Goal: Use online tool/utility: Utilize a website feature to perform a specific function

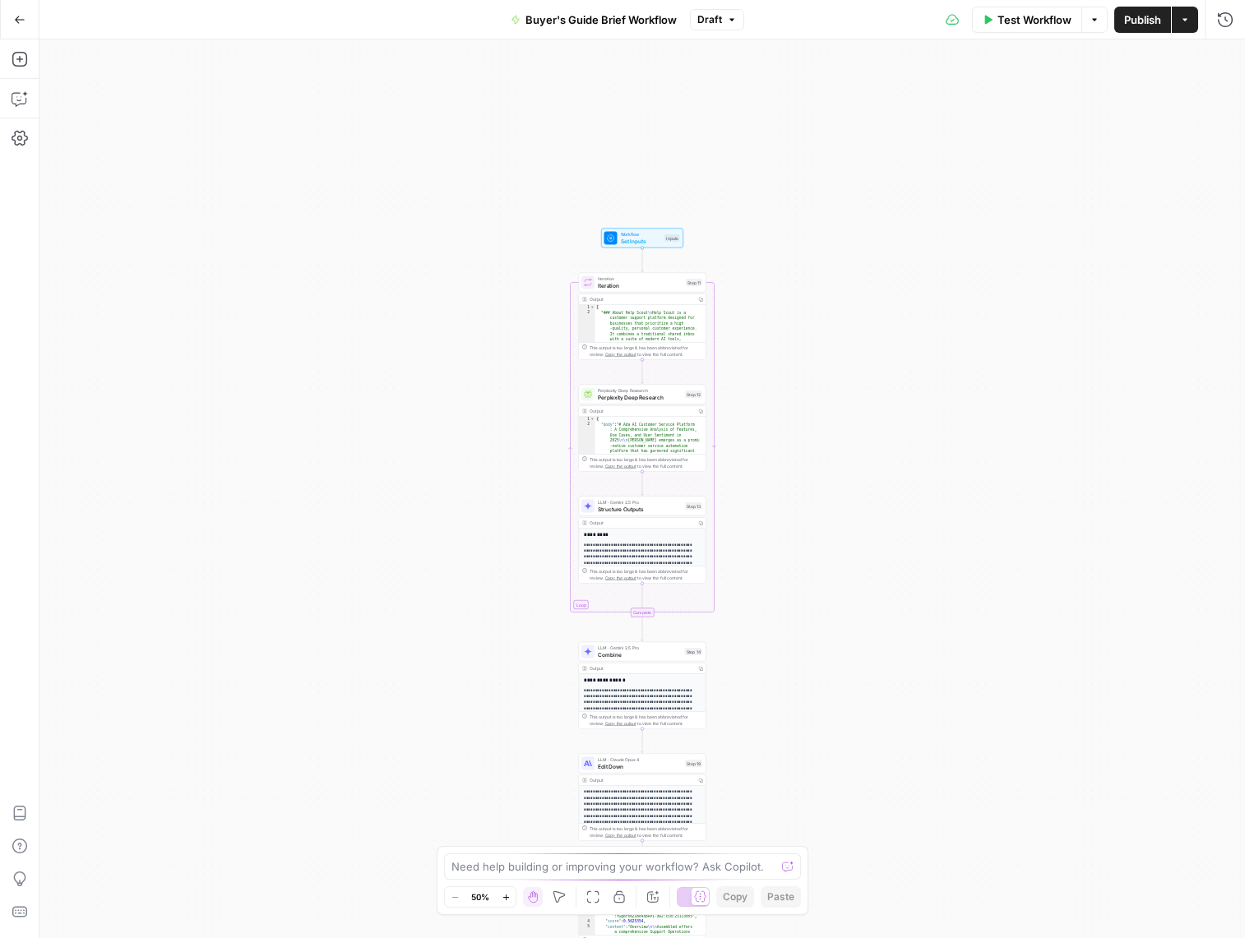
click at [16, 11] on button "Go Back" at bounding box center [20, 20] width 30 height 30
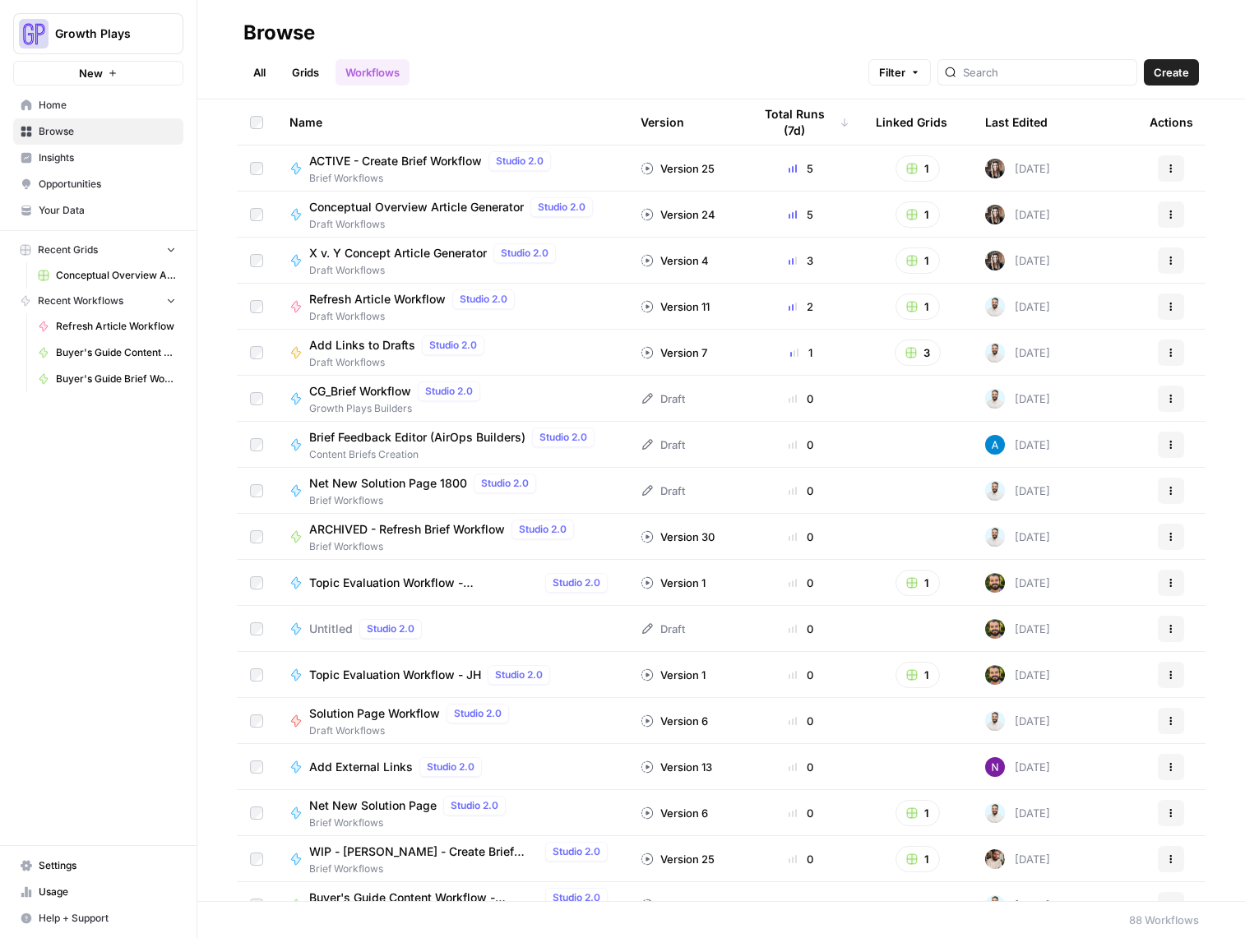
click at [378, 249] on span "X v. Y Concept Article Generator" at bounding box center [398, 253] width 178 height 16
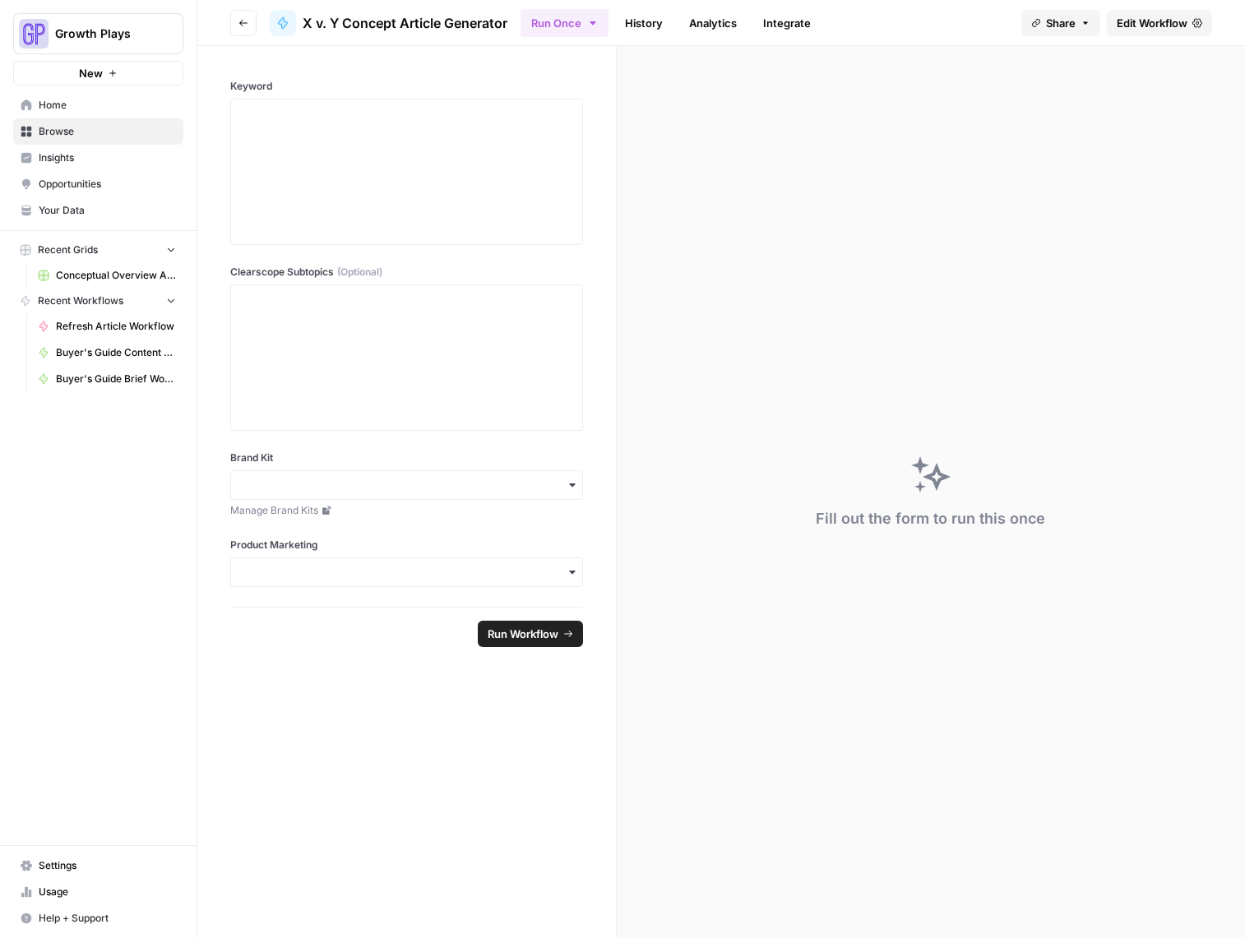
click at [1157, 31] on link "Edit Workflow" at bounding box center [1158, 23] width 105 height 26
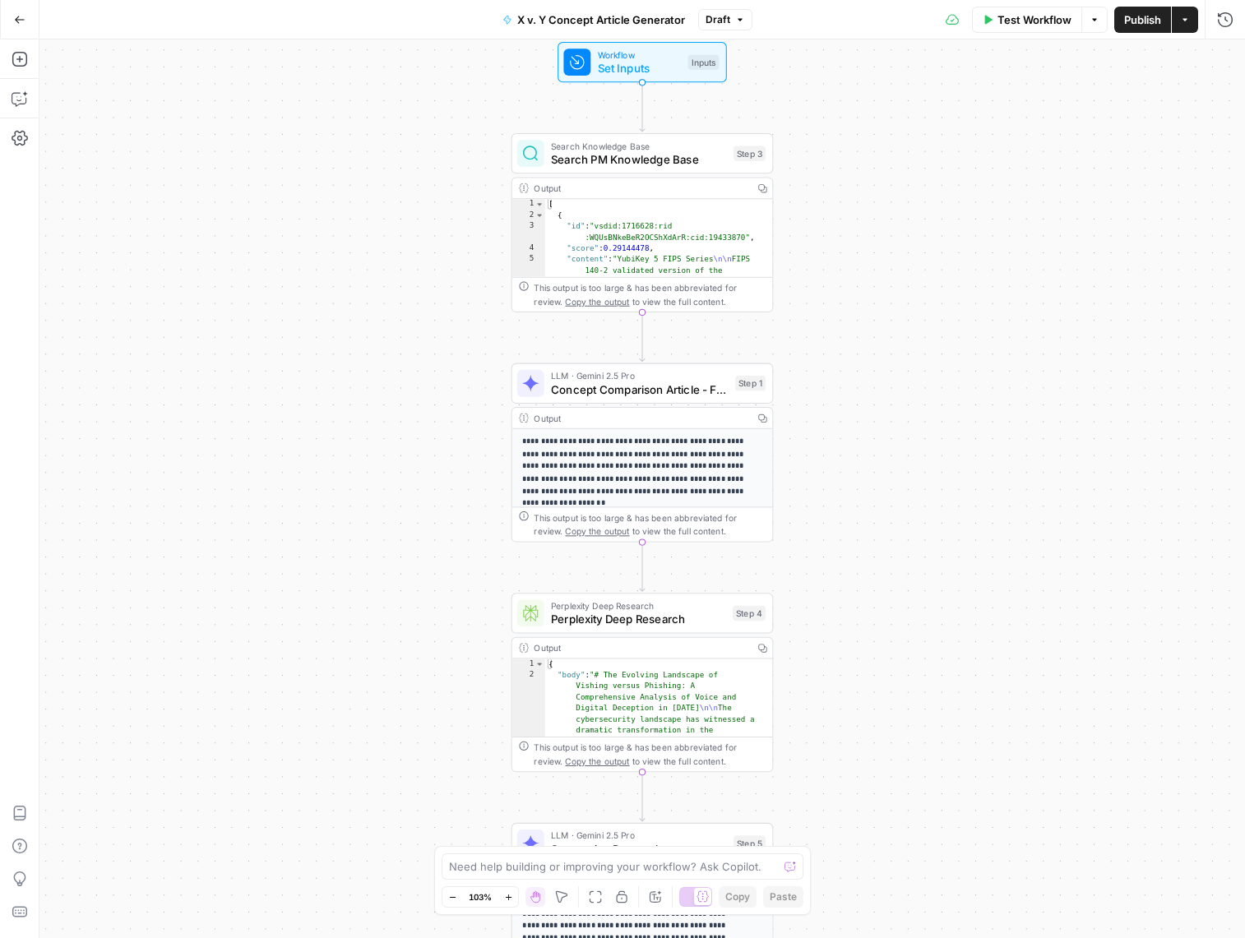
click at [637, 67] on span "Set Inputs" at bounding box center [640, 68] width 84 height 17
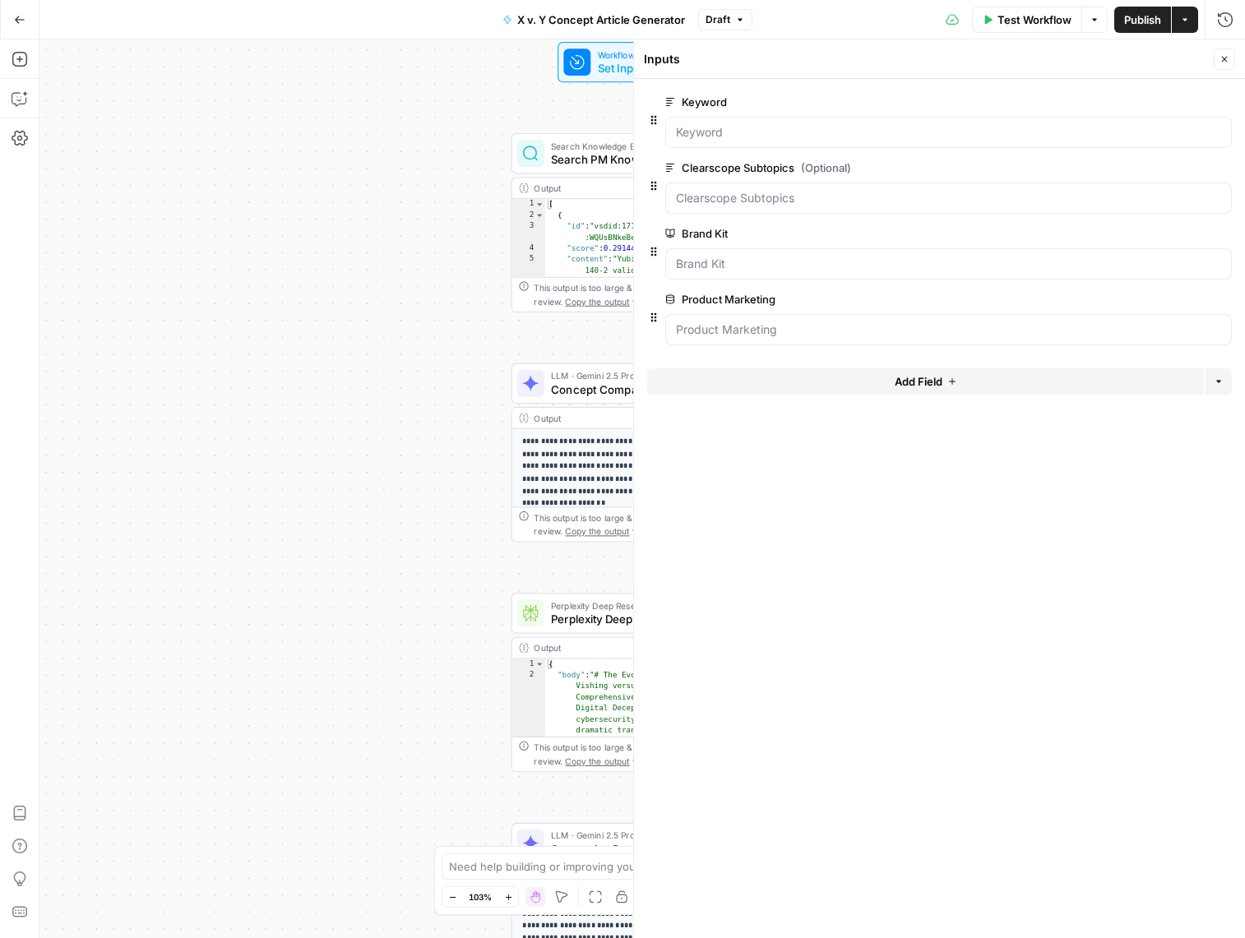
click at [1219, 54] on icon "button" at bounding box center [1224, 59] width 10 height 10
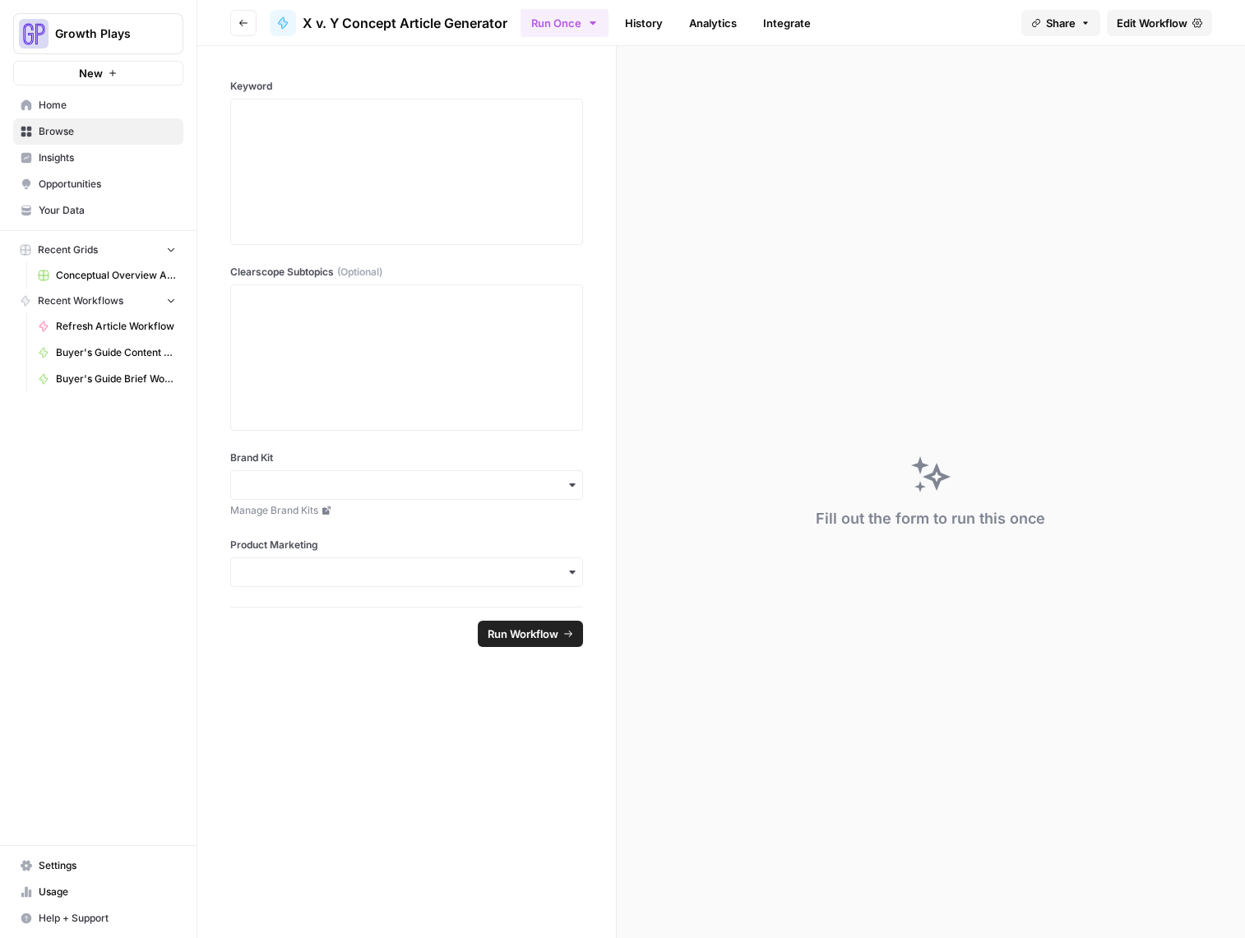
click at [58, 134] on span "Browse" at bounding box center [107, 131] width 137 height 15
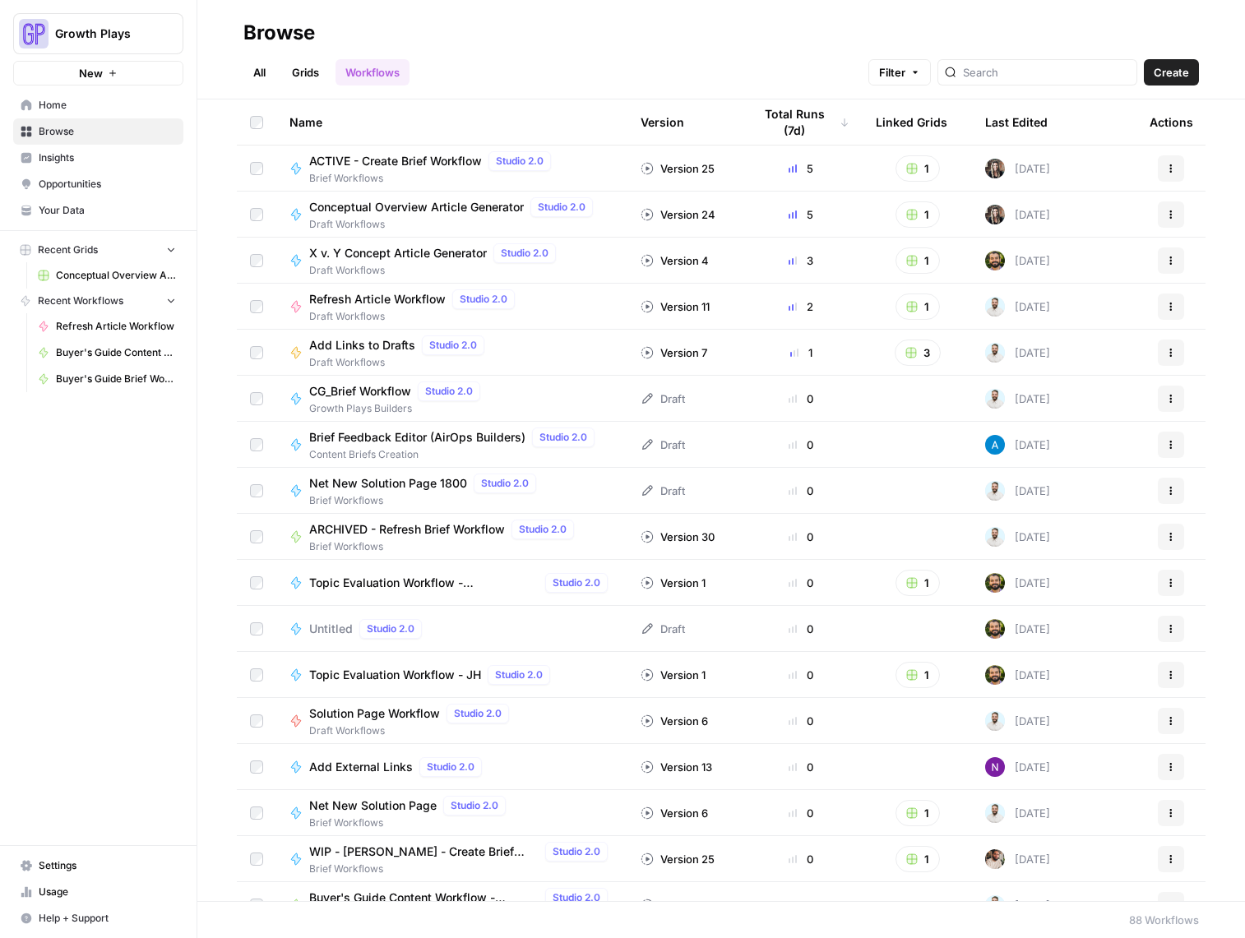
click at [387, 207] on span "Conceptual Overview Article Generator" at bounding box center [416, 207] width 215 height 16
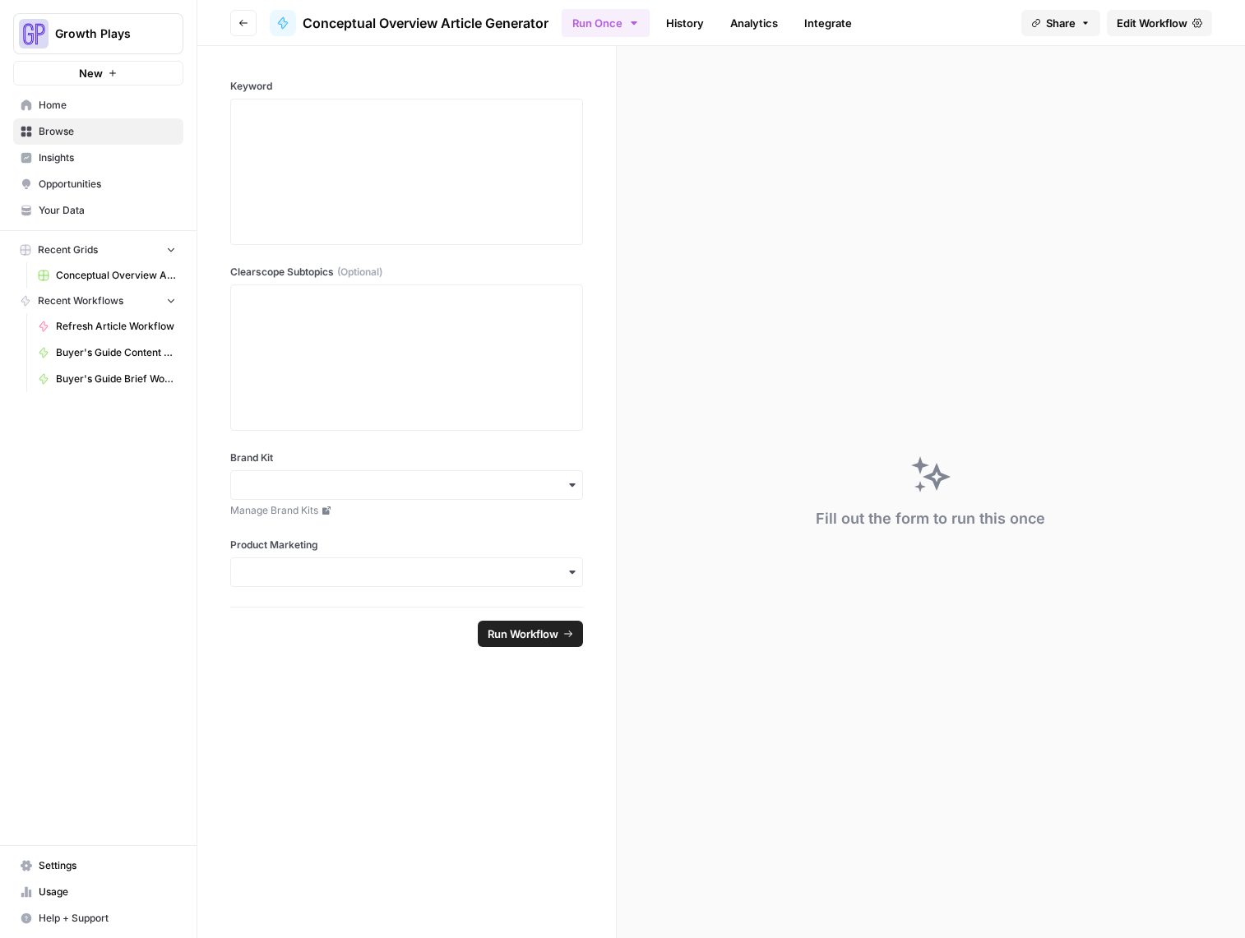
click at [1150, 25] on span "Edit Workflow" at bounding box center [1151, 23] width 71 height 16
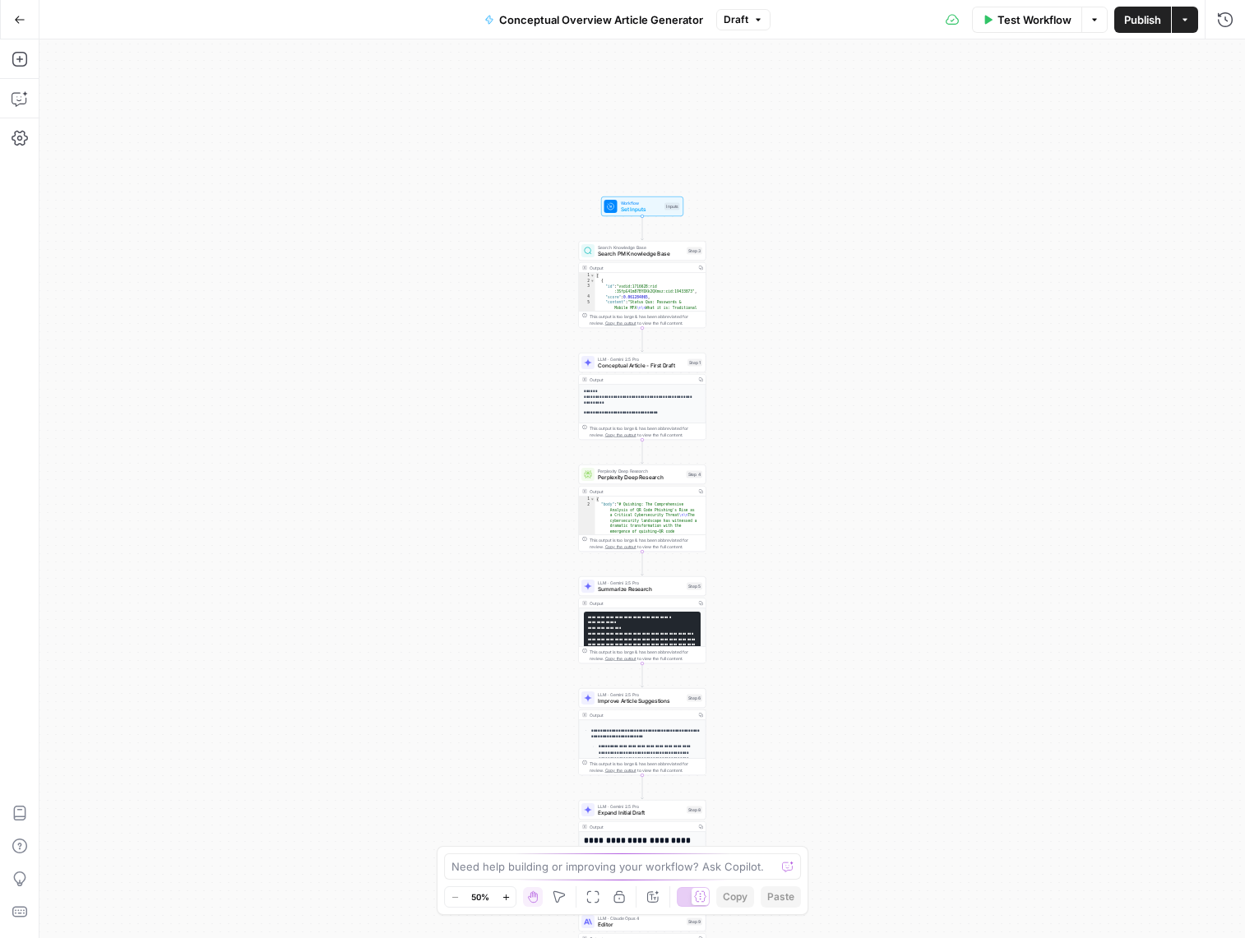
click at [504, 895] on icon "button" at bounding box center [505, 897] width 9 height 9
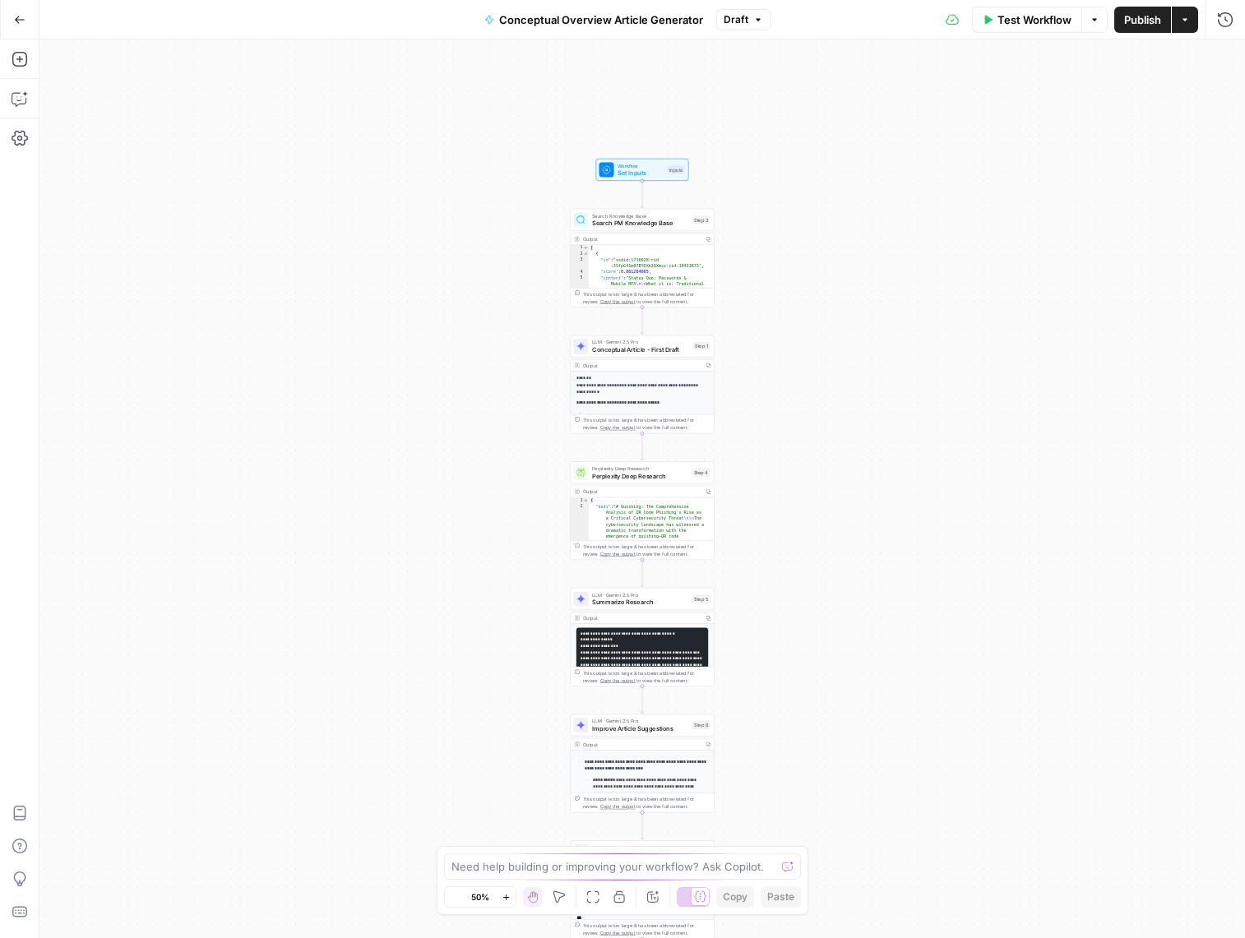
click at [504, 895] on icon "button" at bounding box center [505, 897] width 9 height 9
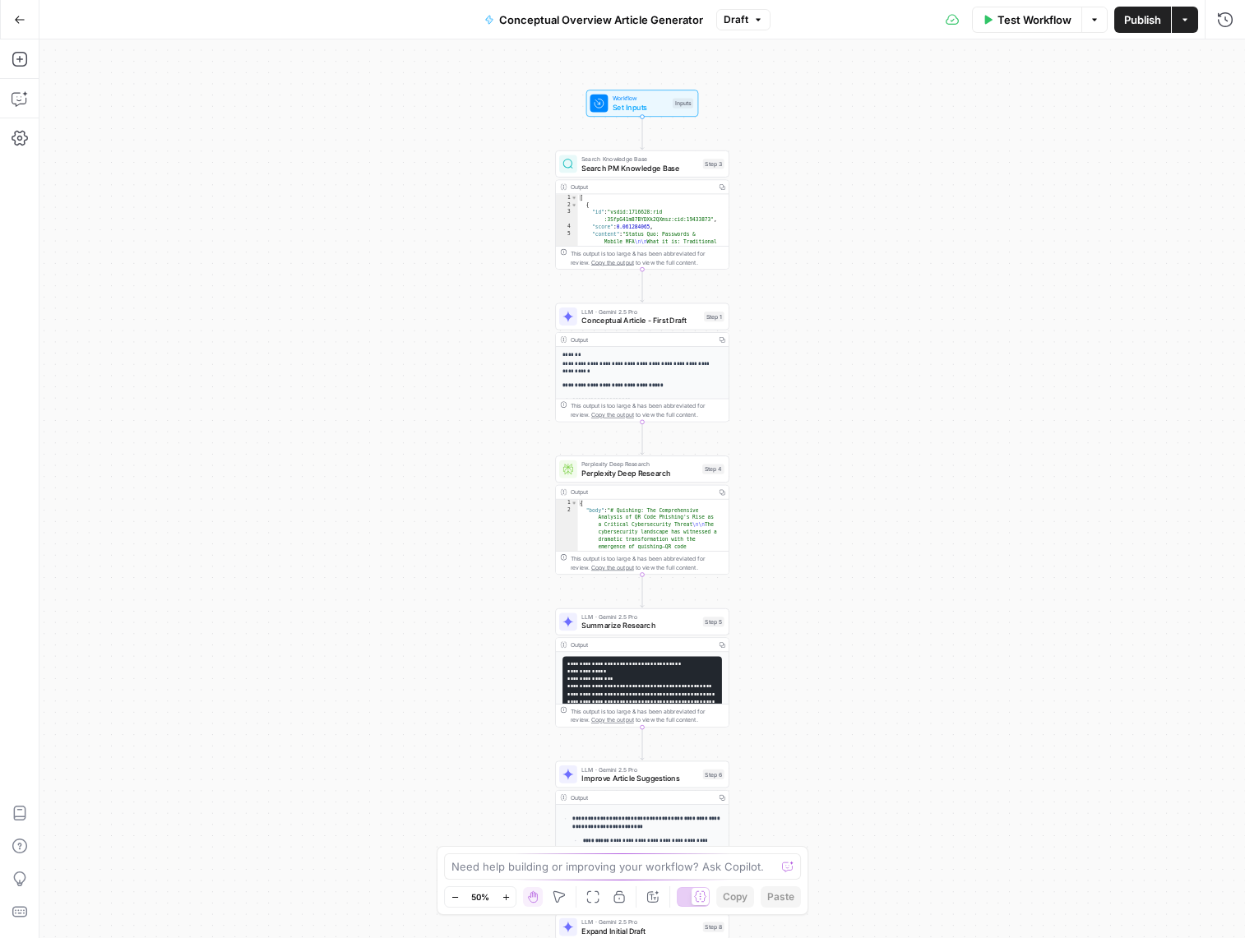
click at [504, 895] on icon "button" at bounding box center [505, 897] width 9 height 9
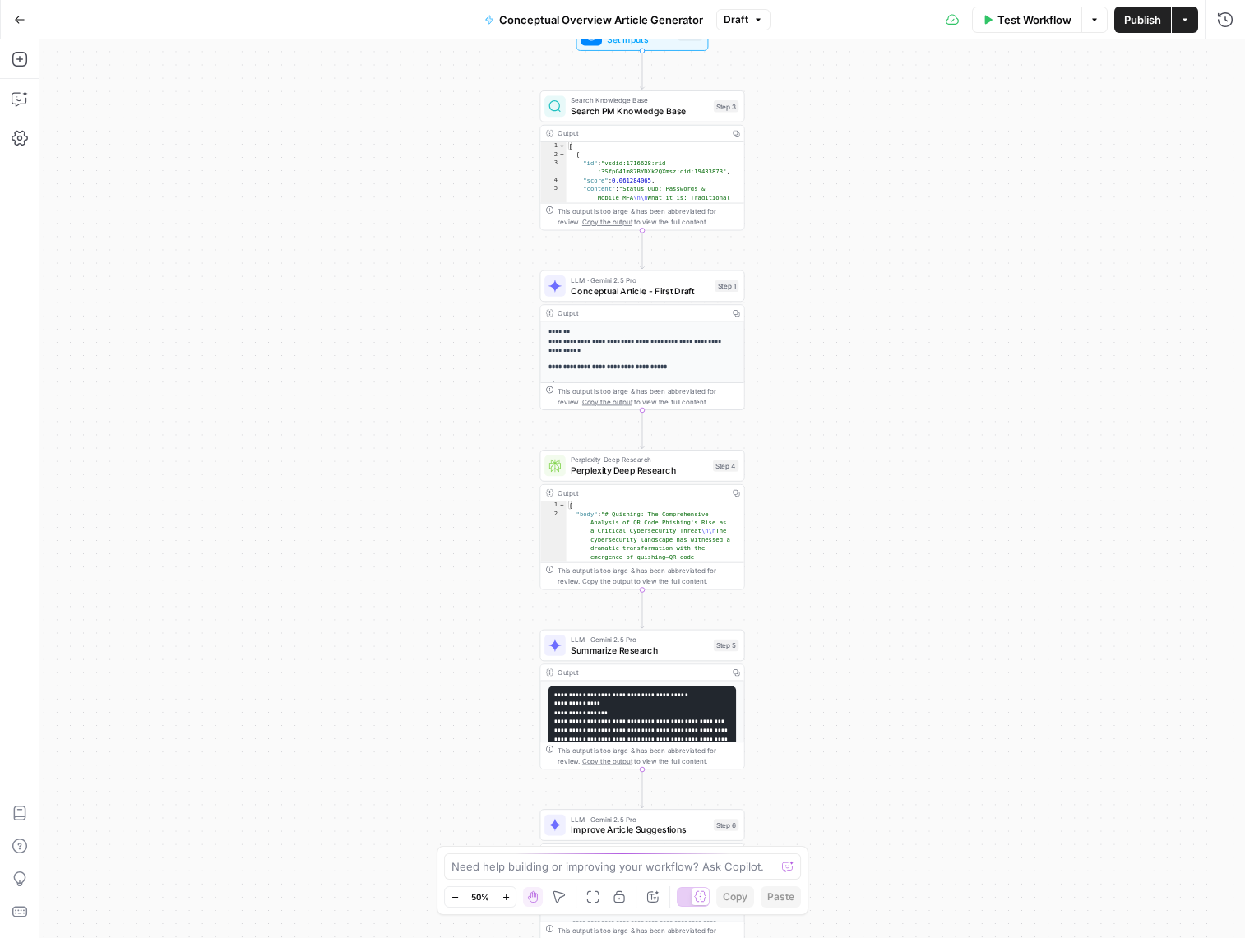
click at [504, 895] on icon "button" at bounding box center [505, 897] width 9 height 9
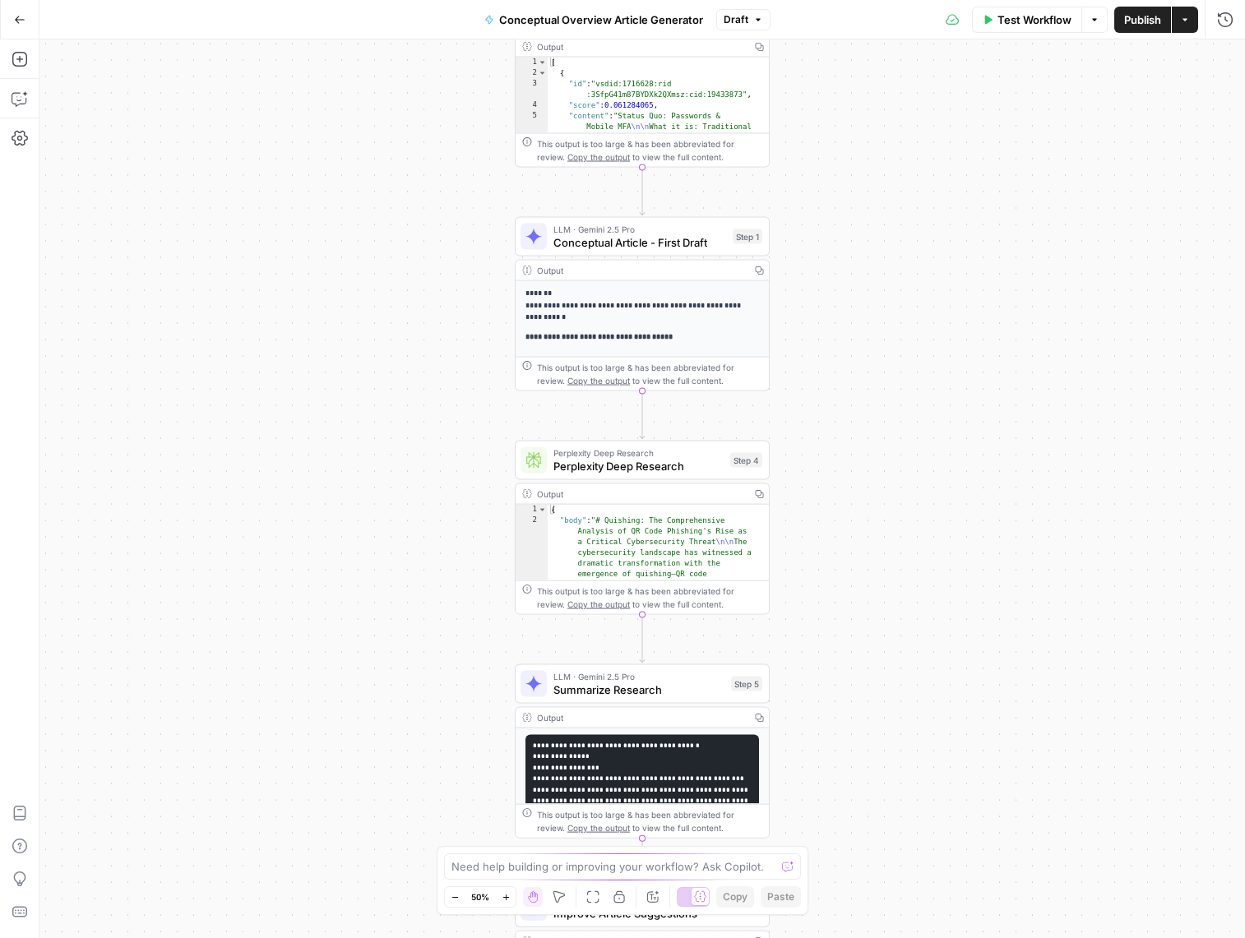
click at [504, 895] on icon "button" at bounding box center [505, 897] width 9 height 9
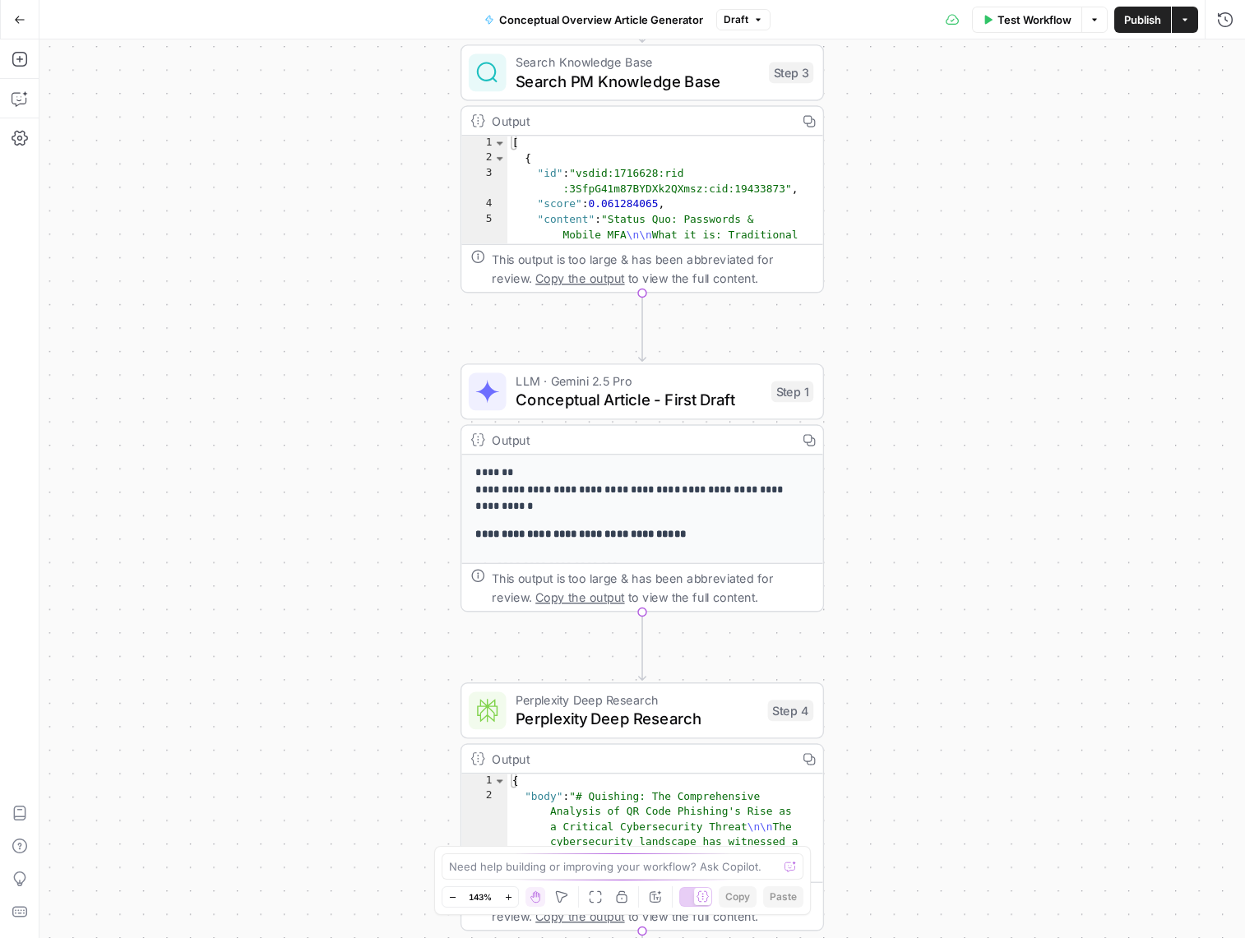
click at [451, 895] on icon "button" at bounding box center [452, 897] width 9 height 9
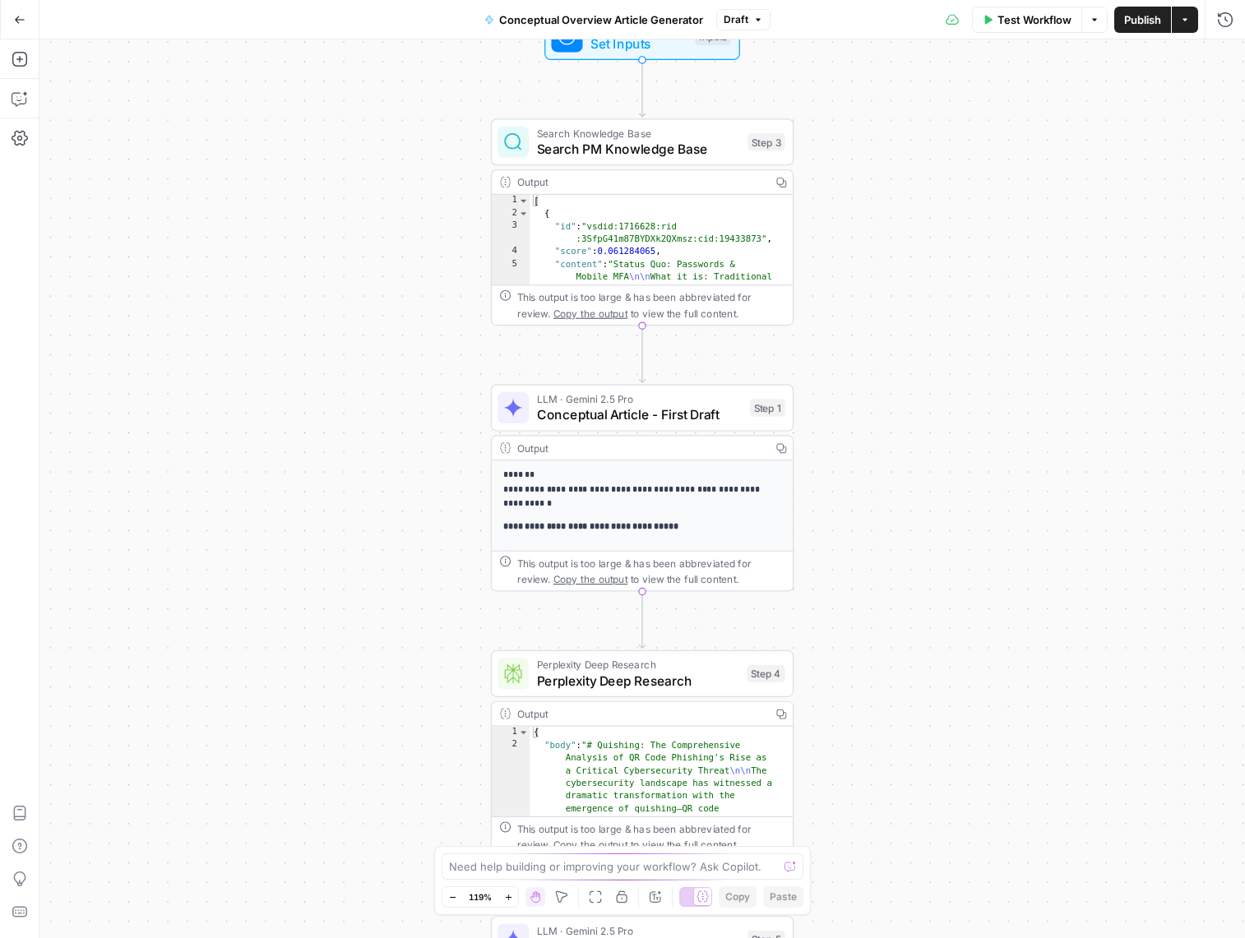
click at [451, 895] on icon "button" at bounding box center [452, 897] width 9 height 9
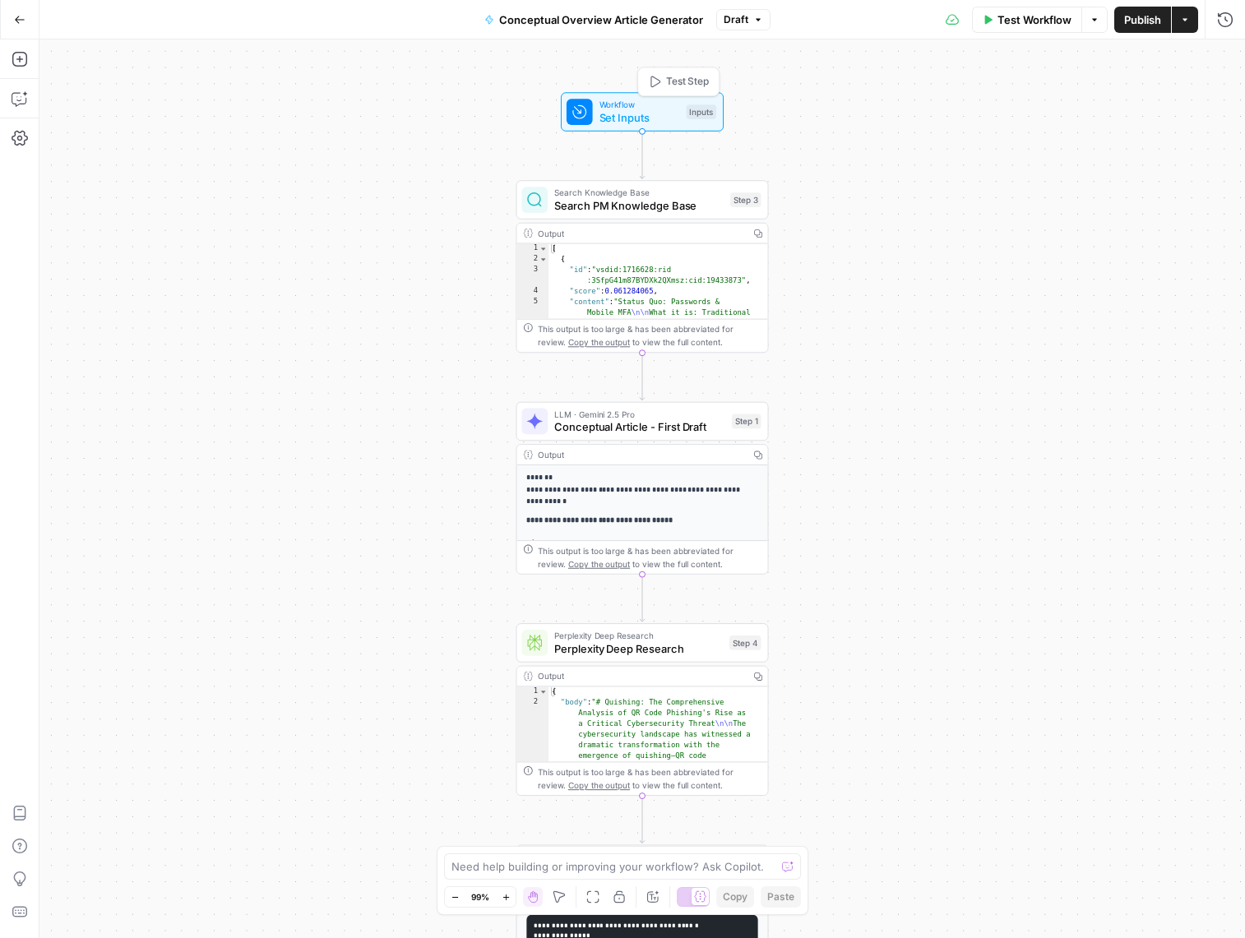
click at [636, 115] on span "Set Inputs" at bounding box center [639, 117] width 81 height 16
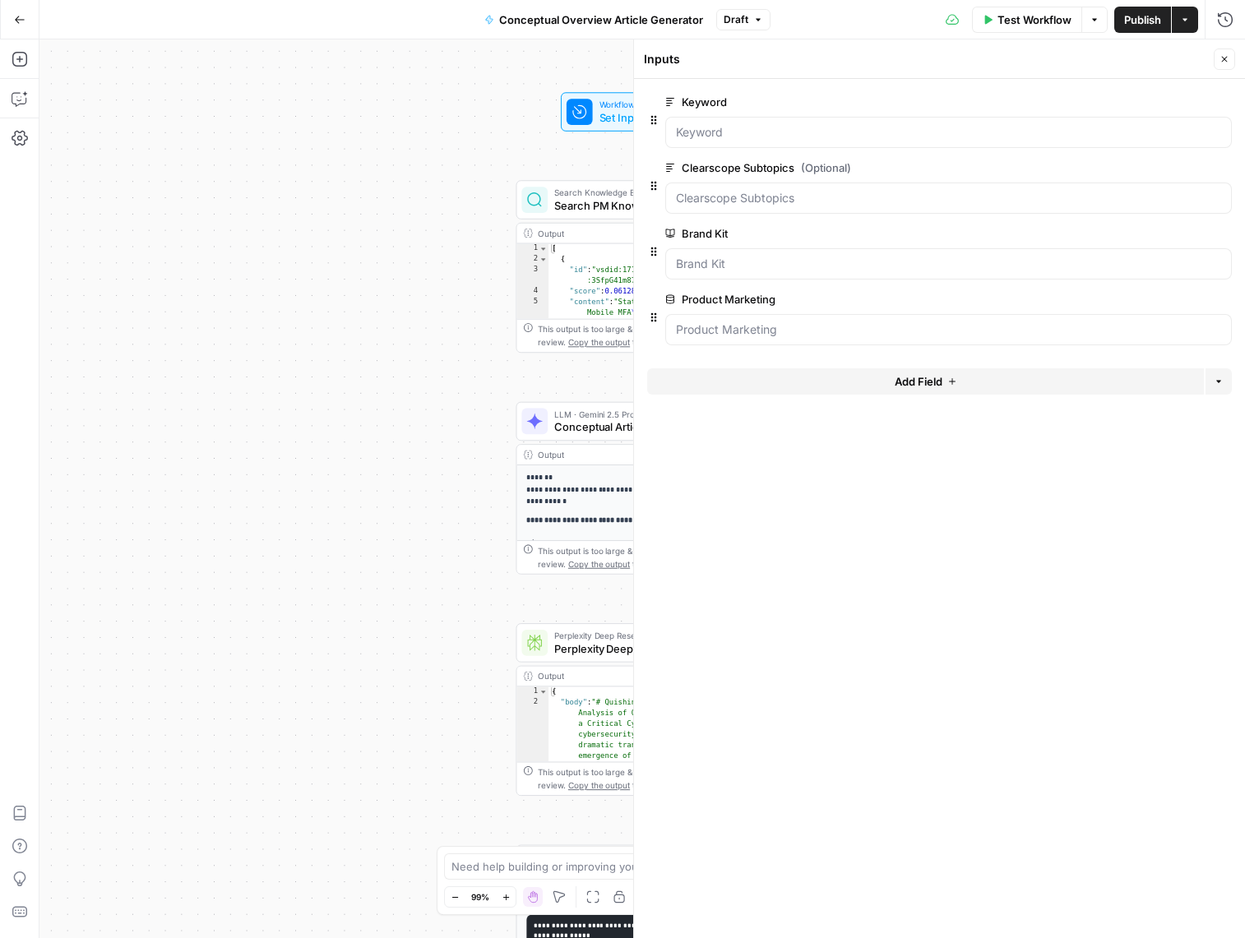
click at [1223, 55] on icon "button" at bounding box center [1224, 59] width 10 height 10
